Goal: Task Accomplishment & Management: Use online tool/utility

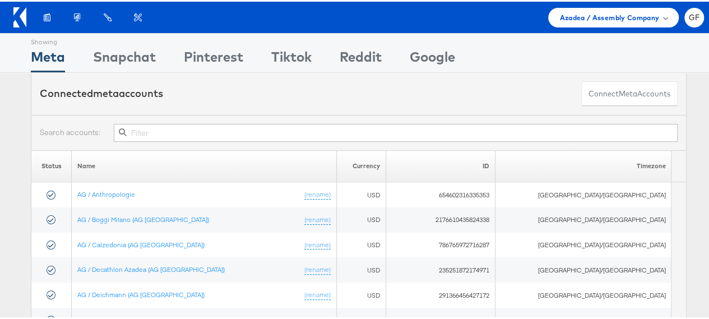
click at [22, 12] on icon at bounding box center [23, 16] width 7 height 20
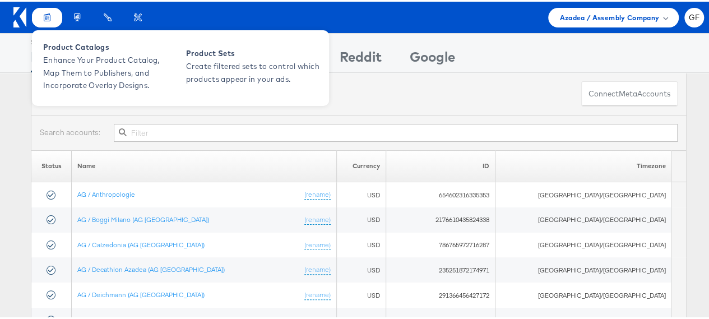
click at [45, 12] on icon at bounding box center [47, 15] width 8 height 9
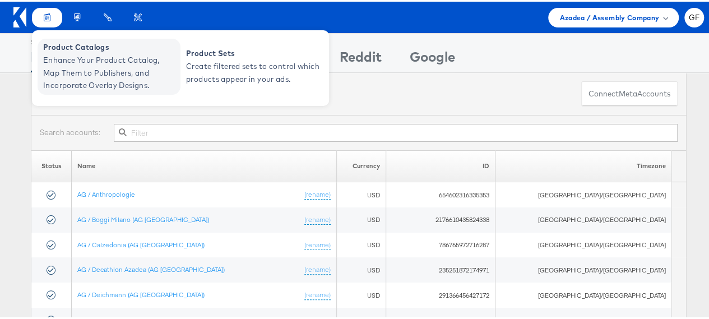
click at [84, 71] on span "Enhance Your Product Catalog, Map Them to Publishers, and Incorporate Overlay D…" at bounding box center [110, 71] width 135 height 38
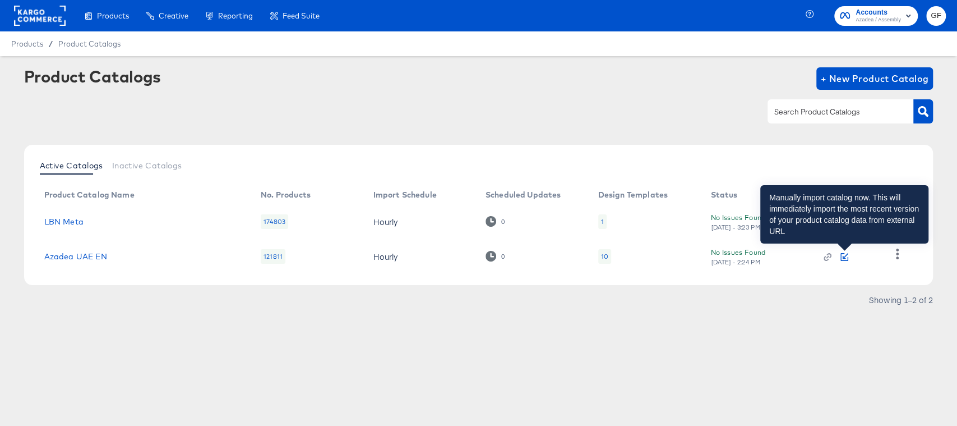
click at [846, 256] on icon "button" at bounding box center [845, 257] width 8 height 8
click at [845, 253] on icon "button" at bounding box center [845, 257] width 8 height 8
